Goal: Navigation & Orientation: Find specific page/section

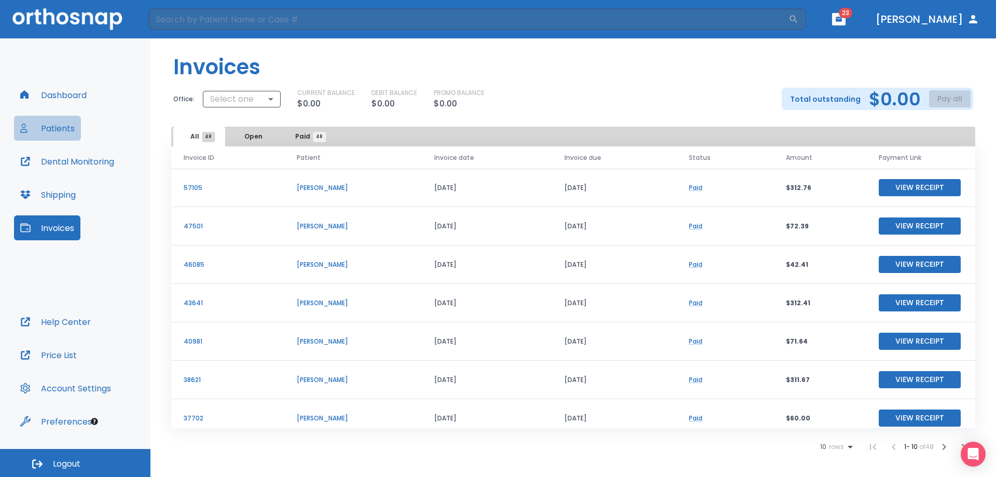
click at [62, 127] on button "Patients" at bounding box center [47, 128] width 67 height 25
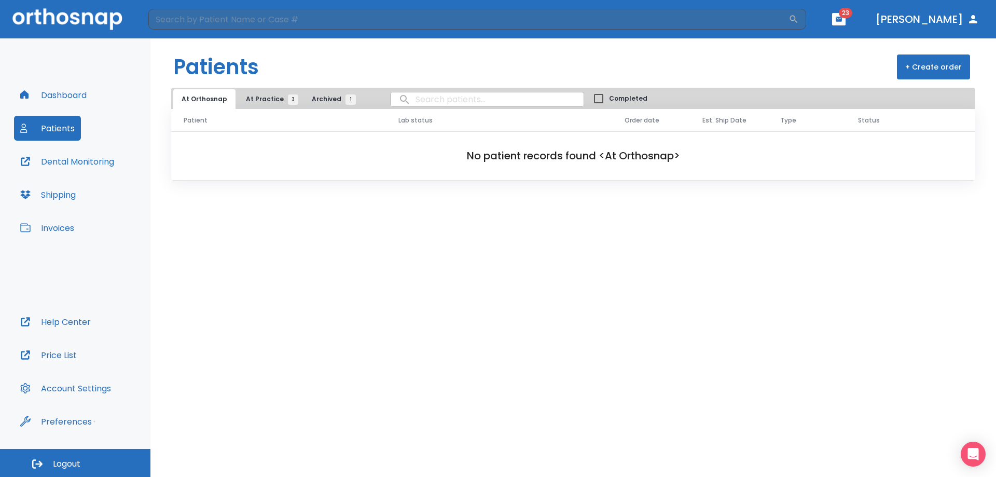
click at [58, 99] on button "Dashboard" at bounding box center [53, 95] width 79 height 25
